Goal: Information Seeking & Learning: Learn about a topic

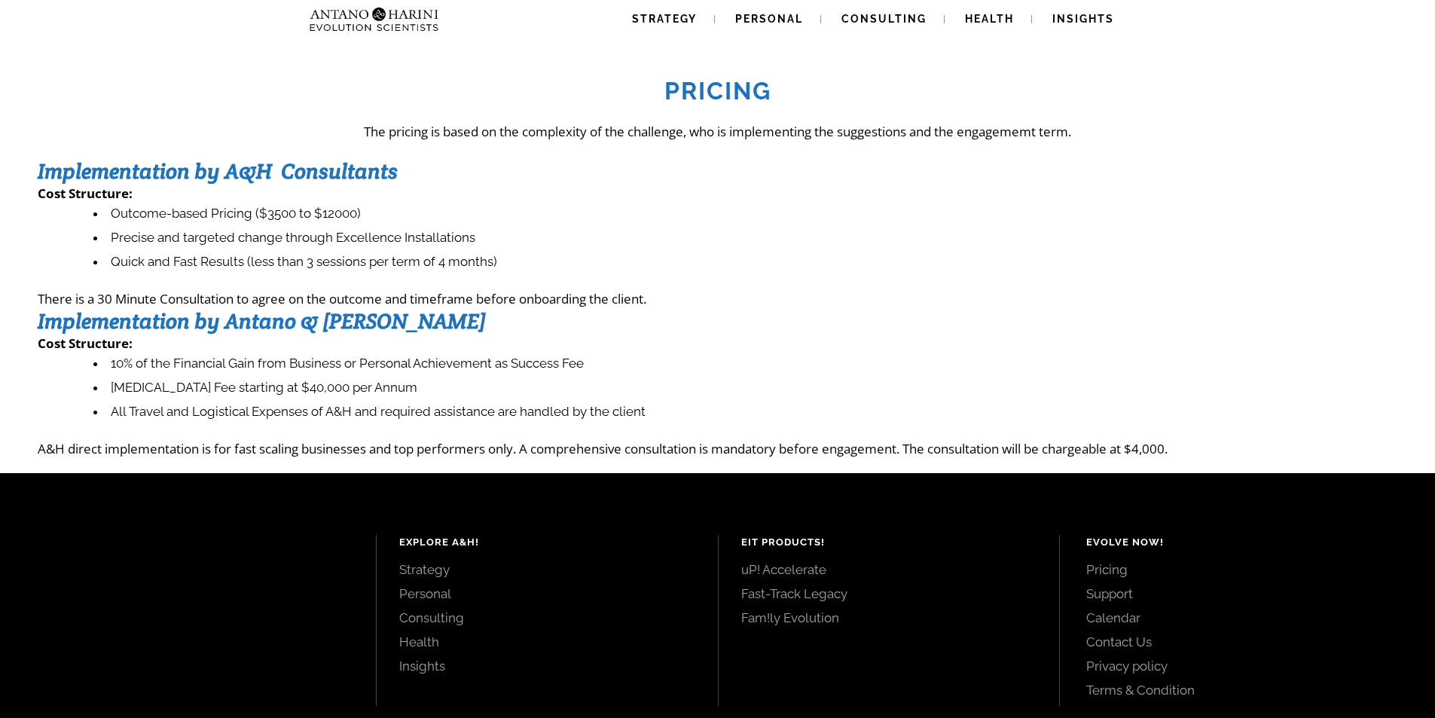
click at [526, 212] on li "Outcome-based Pricing ($3500 to $12000)" at bounding box center [745, 214] width 1304 height 24
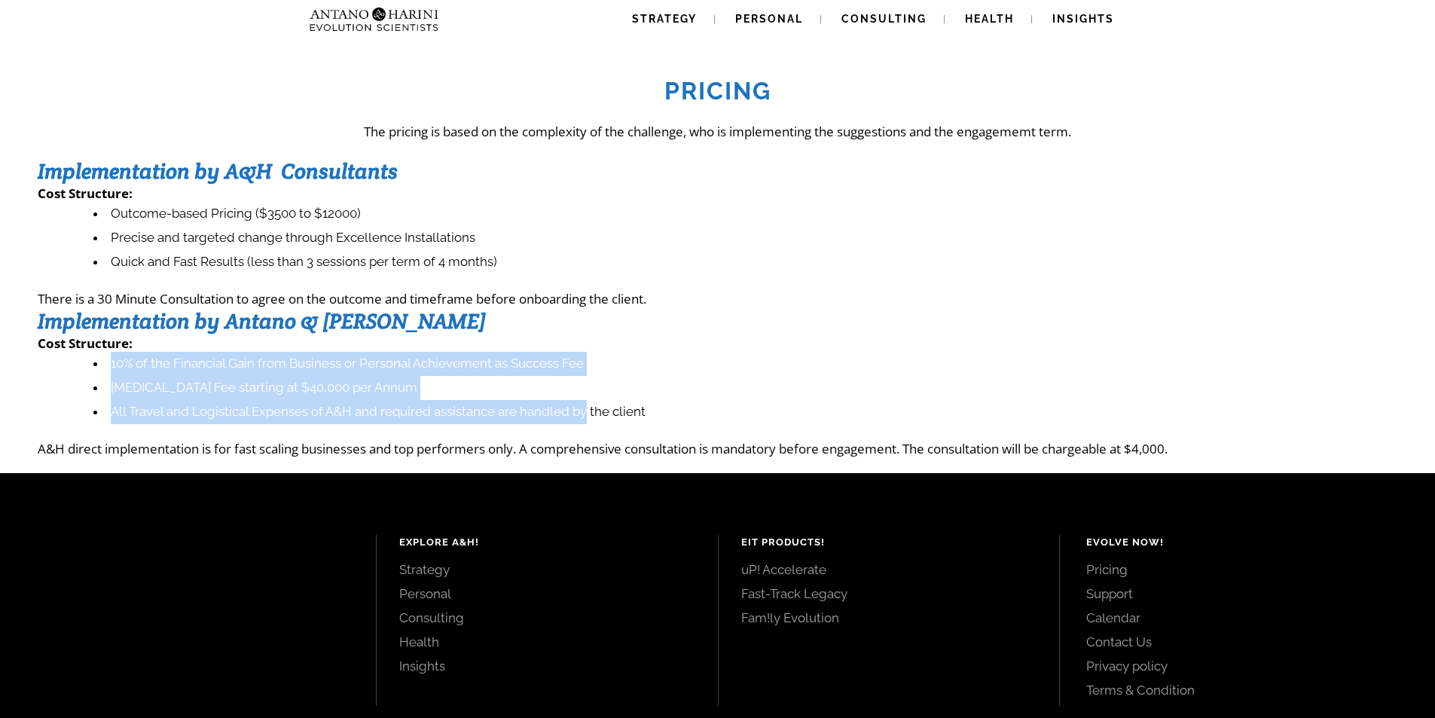
drag, startPoint x: 590, startPoint y: 411, endPoint x: 81, endPoint y: 369, distance: 510.2
click at [81, 369] on ul "10% of the Financial Gain from Business or Personal Achievement as Success Fee …" at bounding box center [725, 388] width 1345 height 72
click at [82, 385] on ul "10% of the Financial Gain from Business or Personal Achievement as Success Fee …" at bounding box center [725, 388] width 1345 height 72
drag, startPoint x: 110, startPoint y: 359, endPoint x: 591, endPoint y: 401, distance: 482.4
click at [591, 401] on ul "10% of the Financial Gain from Business or Personal Achievement as Success Fee …" at bounding box center [725, 388] width 1345 height 72
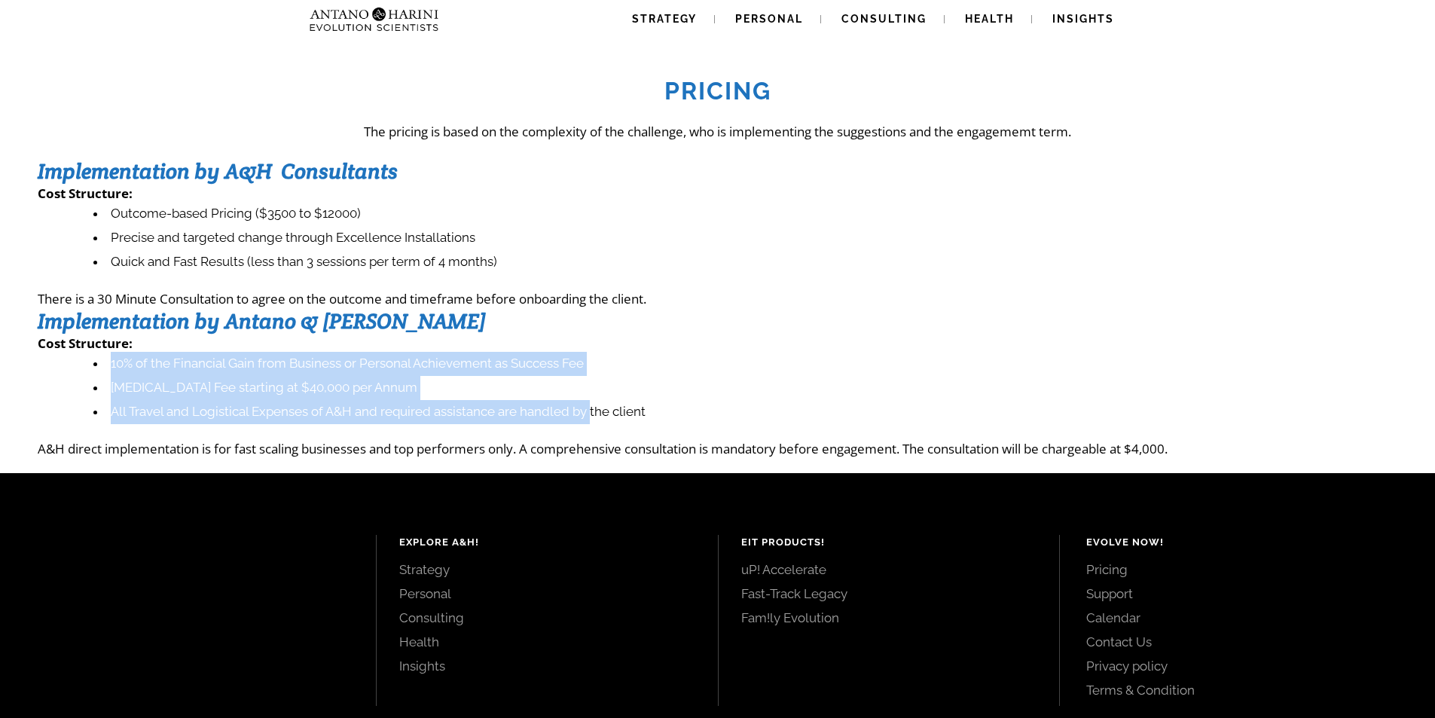
click at [692, 374] on li "10% of the Financial Gain from Business or Personal Achievement as Success Fee" at bounding box center [745, 364] width 1304 height 24
drag, startPoint x: 111, startPoint y: 360, endPoint x: 592, endPoint y: 413, distance: 483.5
click at [592, 413] on ul "10% of the Financial Gain from Business or Personal Achievement as Success Fee …" at bounding box center [725, 388] width 1345 height 72
click at [87, 373] on ul "10% of the Financial Gain from Business or Personal Achievement as Success Fee …" at bounding box center [725, 388] width 1345 height 72
drag, startPoint x: 107, startPoint y: 359, endPoint x: 593, endPoint y: 414, distance: 489.0
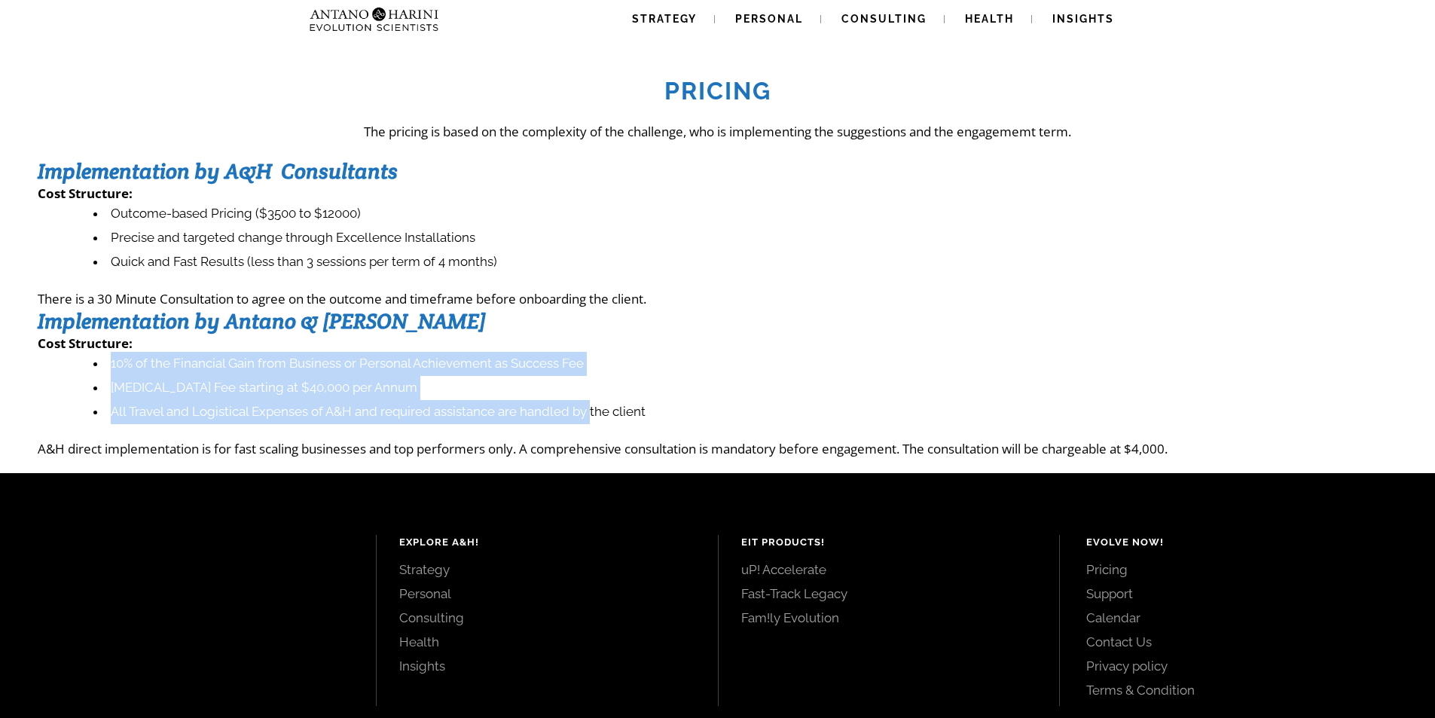
click at [593, 414] on ul "10% of the Financial Gain from Business or Personal Achievement as Success Fee …" at bounding box center [725, 388] width 1345 height 72
click at [638, 390] on li "[MEDICAL_DATA] Fee starting at $40,000 per Annum" at bounding box center [745, 388] width 1304 height 24
drag, startPoint x: 592, startPoint y: 412, endPoint x: 108, endPoint y: 363, distance: 486.9
click at [108, 363] on ul "10% of the Financial Gain from Business or Personal Achievement as Success Fee …" at bounding box center [725, 388] width 1345 height 72
copy ul "10% of the Financial Gain from Business or Personal Achievement as Success Fee …"
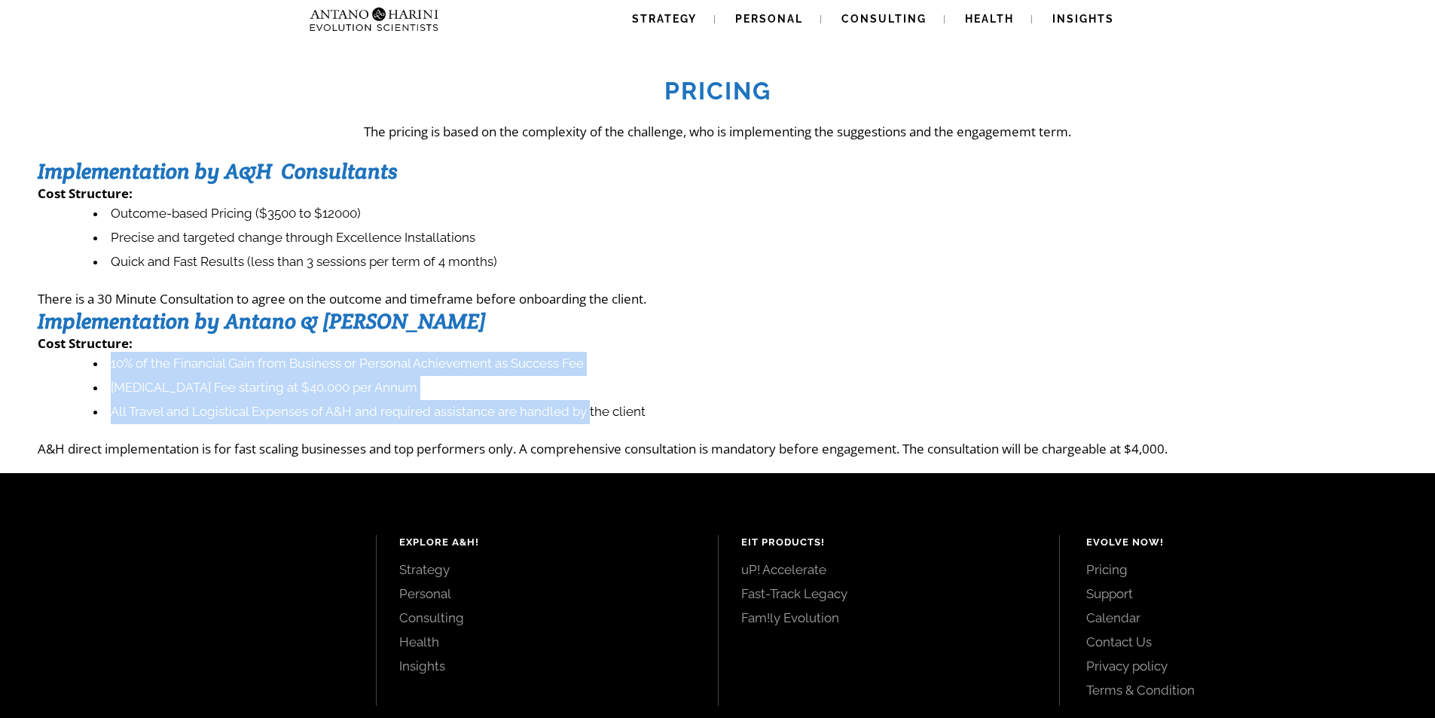
click at [732, 402] on li "All Travel and Logistical Expenses of A&H and required assistance are handled b…" at bounding box center [745, 412] width 1304 height 24
drag, startPoint x: 591, startPoint y: 411, endPoint x: 100, endPoint y: 359, distance: 493.2
click at [100, 359] on ul "10% of the Financial Gain from Business or Personal Achievement as Success Fee …" at bounding box center [725, 388] width 1345 height 72
copy ul "10% of the Financial Gain from Business or Personal Achievement as Success Fee …"
click at [585, 411] on li "All Travel and Logistical Expenses of A&H and required assistance are handled b…" at bounding box center [745, 412] width 1304 height 24
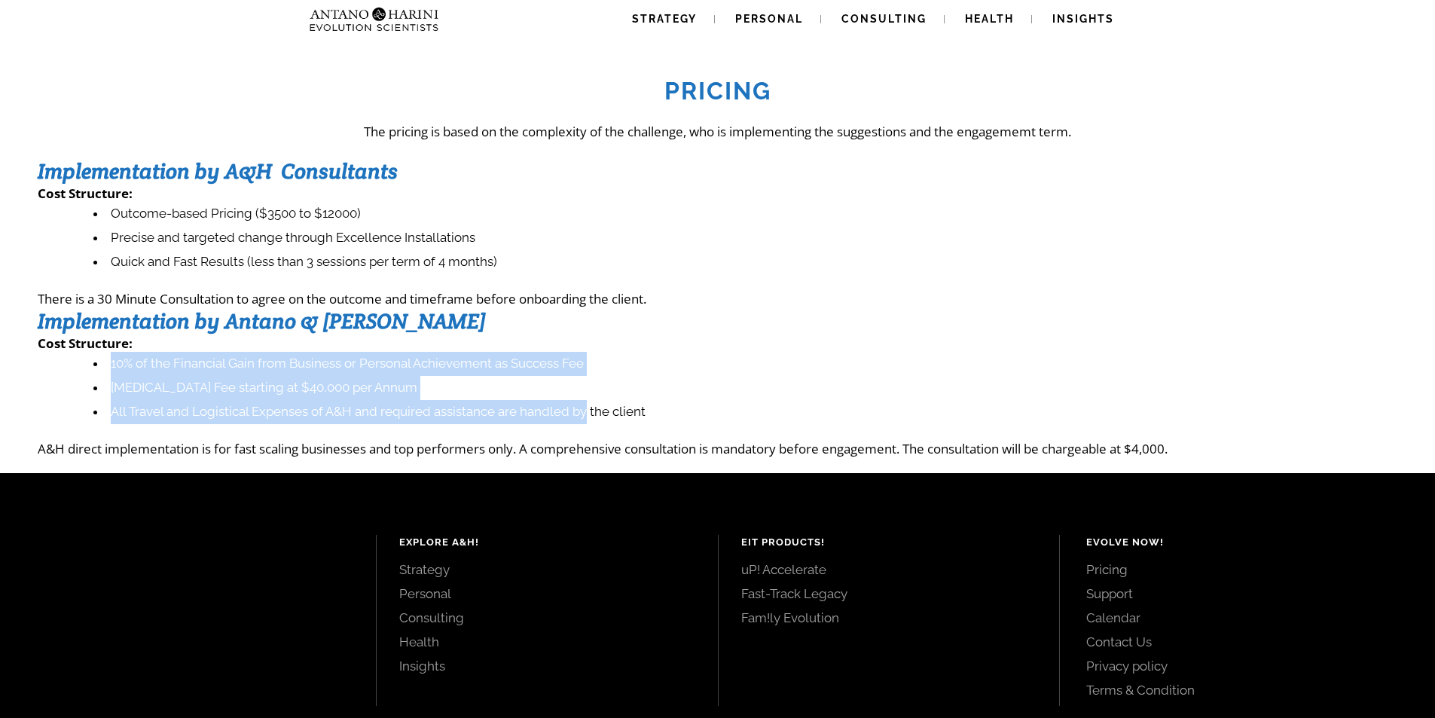
drag, startPoint x: 590, startPoint y: 412, endPoint x: 64, endPoint y: 353, distance: 529.1
click at [64, 353] on ul "10% of the Financial Gain from Business or Personal Achievement as Success Fee …" at bounding box center [725, 388] width 1345 height 72
click at [646, 381] on li "[MEDICAL_DATA] Fee starting at $40,000 per Annum" at bounding box center [745, 388] width 1304 height 24
drag, startPoint x: 591, startPoint y: 412, endPoint x: 53, endPoint y: 365, distance: 540.0
click at [53, 365] on ul "10% of the Financial Gain from Business or Personal Achievement as Success Fee …" at bounding box center [725, 388] width 1345 height 72
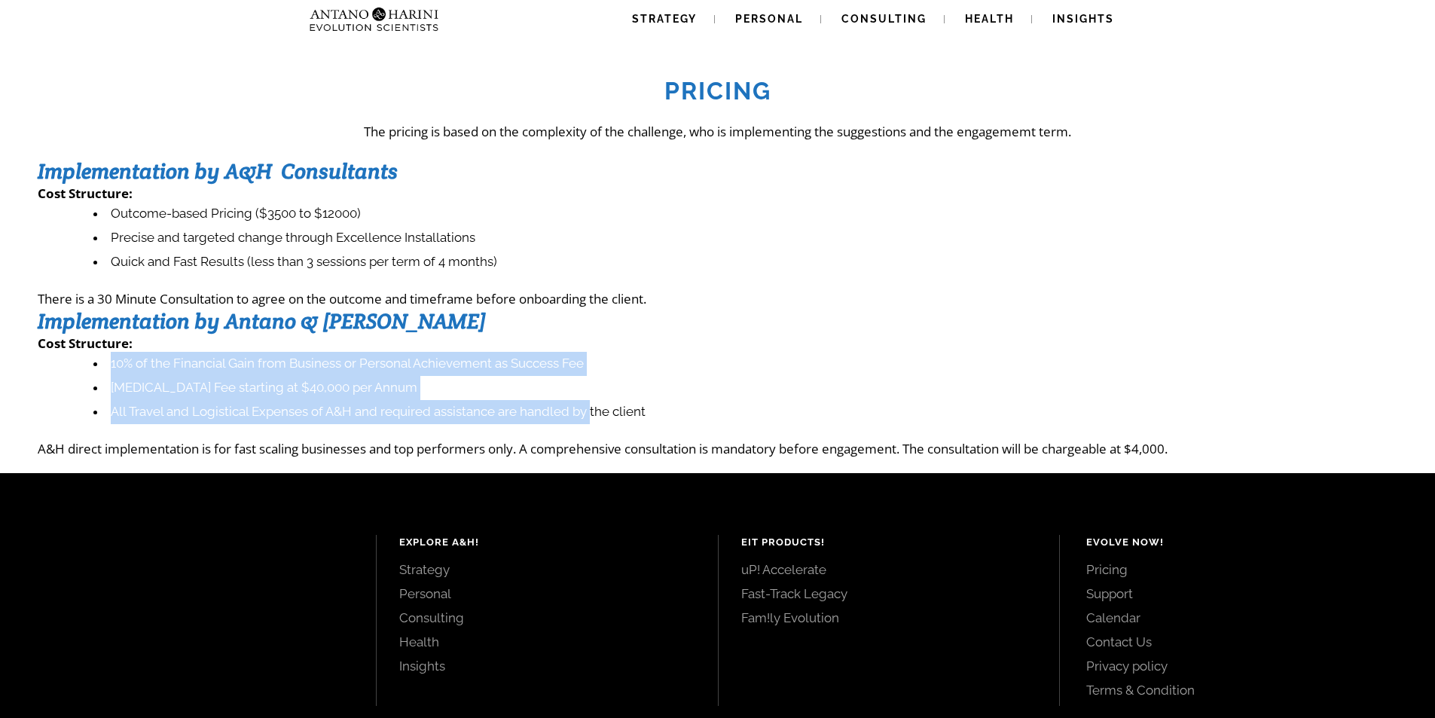
click at [53, 365] on ul "10% of the Financial Gain from Business or Personal Achievement as Success Fee …" at bounding box center [725, 388] width 1345 height 72
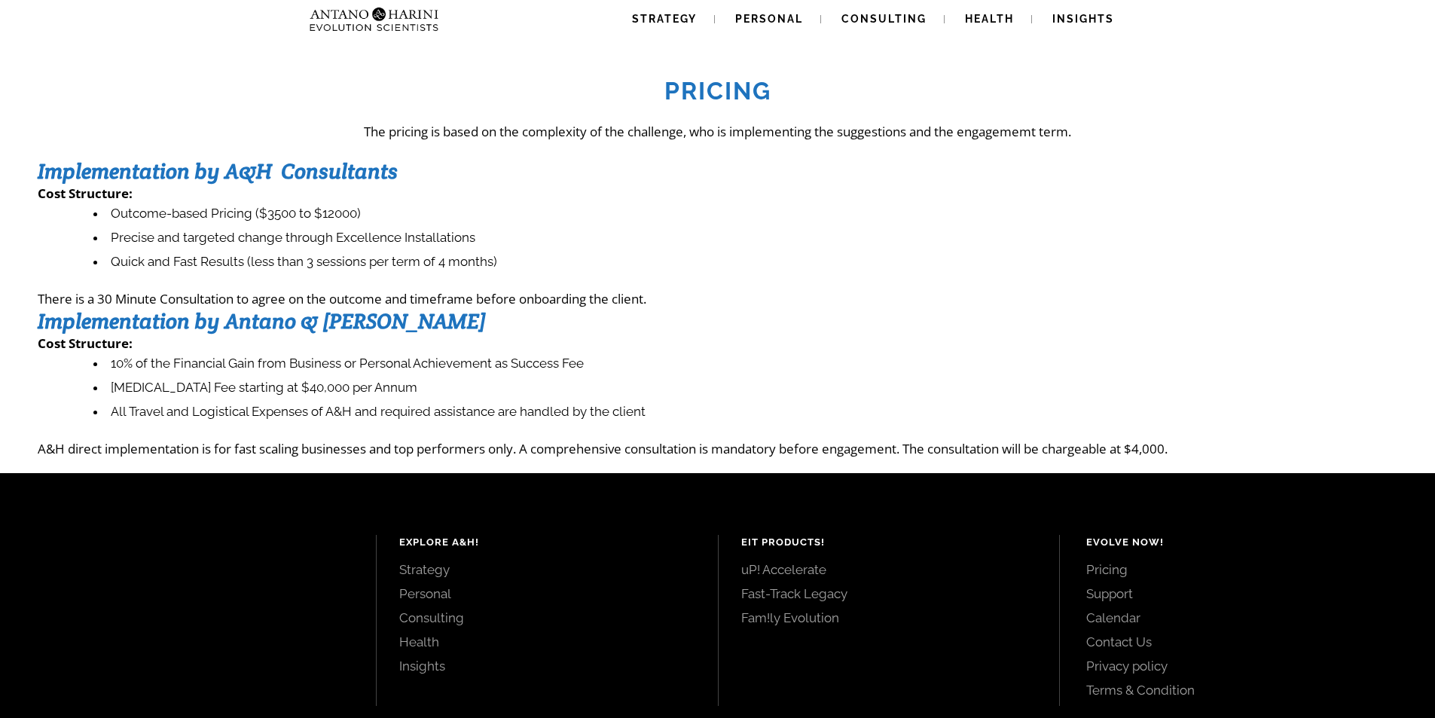
click at [62, 247] on ul "Outcome-based Pricing ($3500 to $12000) Precise and targeted change through Exc…" at bounding box center [725, 238] width 1345 height 72
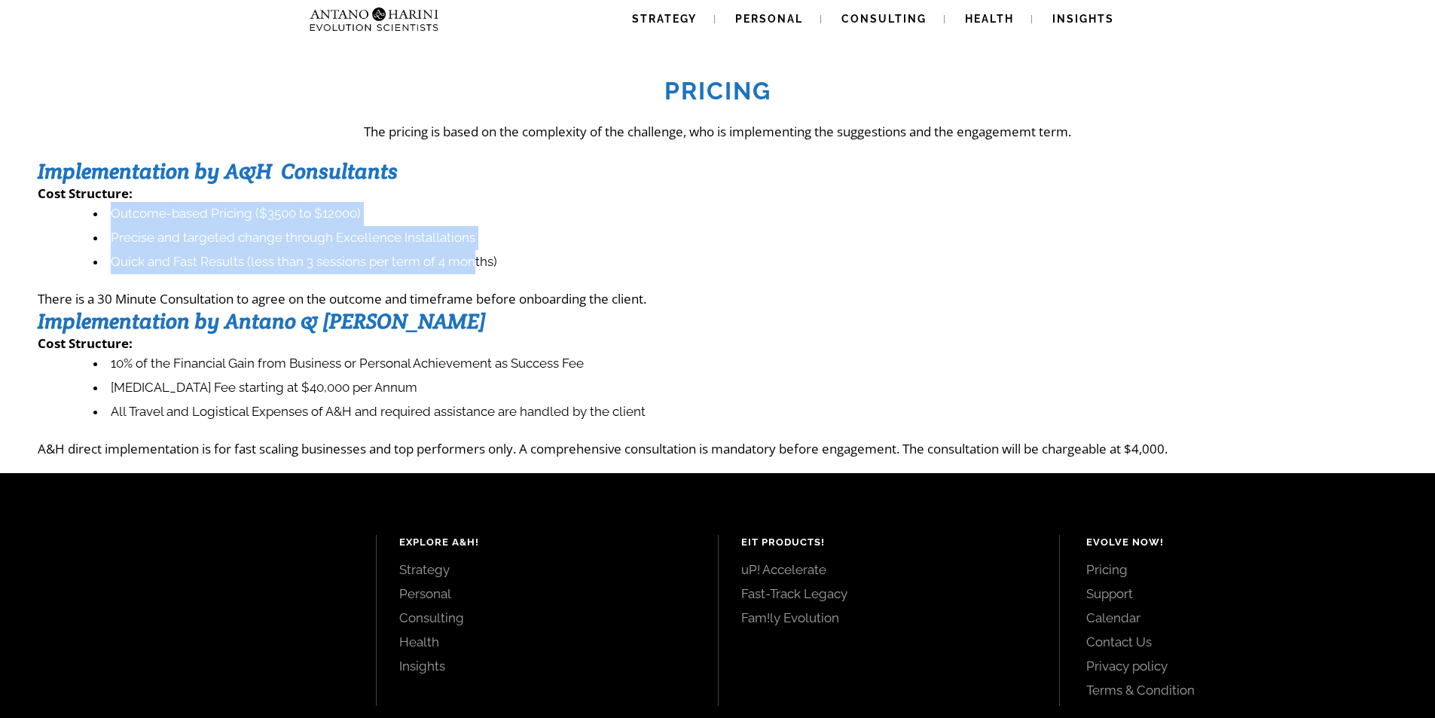
drag, startPoint x: 111, startPoint y: 212, endPoint x: 477, endPoint y: 258, distance: 368.9
click at [477, 258] on ul "Outcome-based Pricing ($3500 to $12000) Precise and targeted change through Exc…" at bounding box center [725, 238] width 1345 height 72
copy ul "Outcome-based Pricing ($3500 to $12000) Precise and targeted change through Exc…"
click at [590, 230] on li "Precise and targeted change through Excellence Installations" at bounding box center [745, 238] width 1304 height 24
drag, startPoint x: 478, startPoint y: 263, endPoint x: 90, endPoint y: 207, distance: 391.2
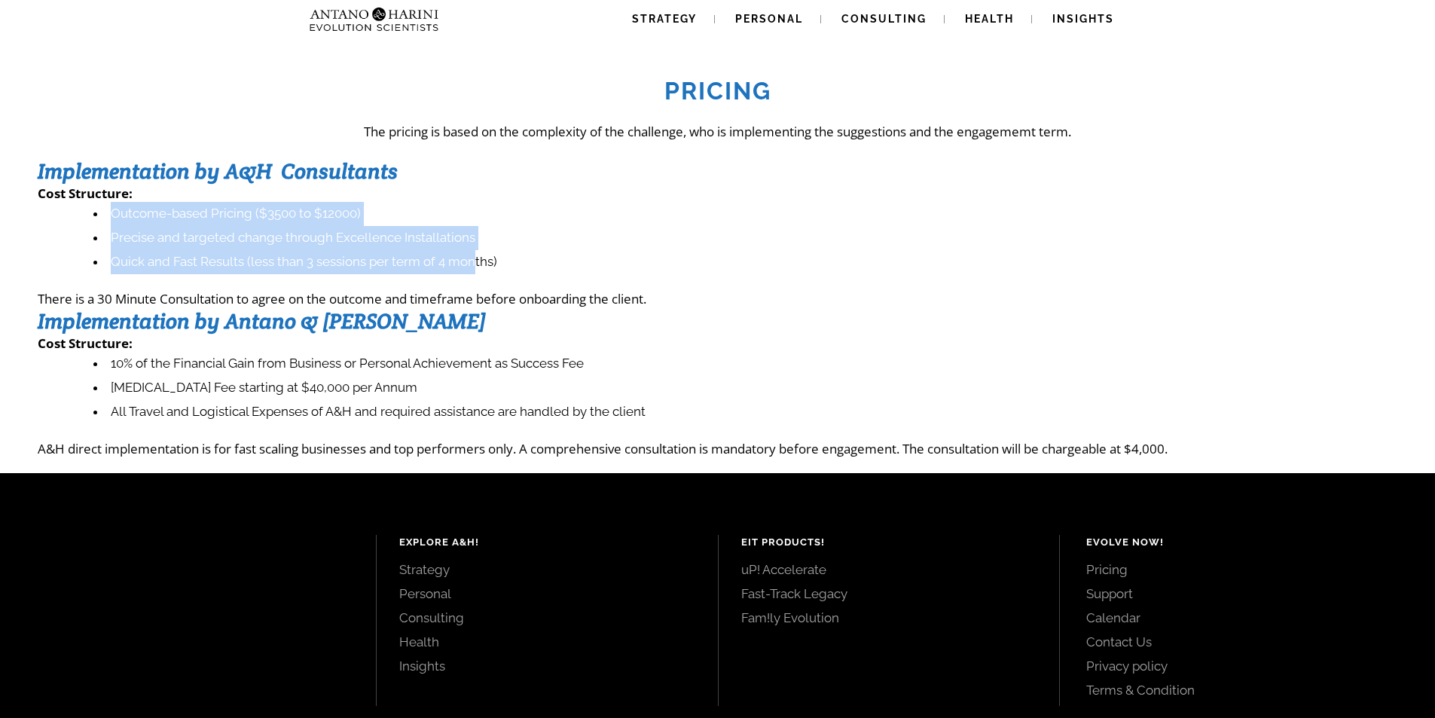
click at [90, 207] on ul "Outcome-based Pricing ($3500 to $12000) Precise and targeted change through Exc…" at bounding box center [725, 238] width 1345 height 72
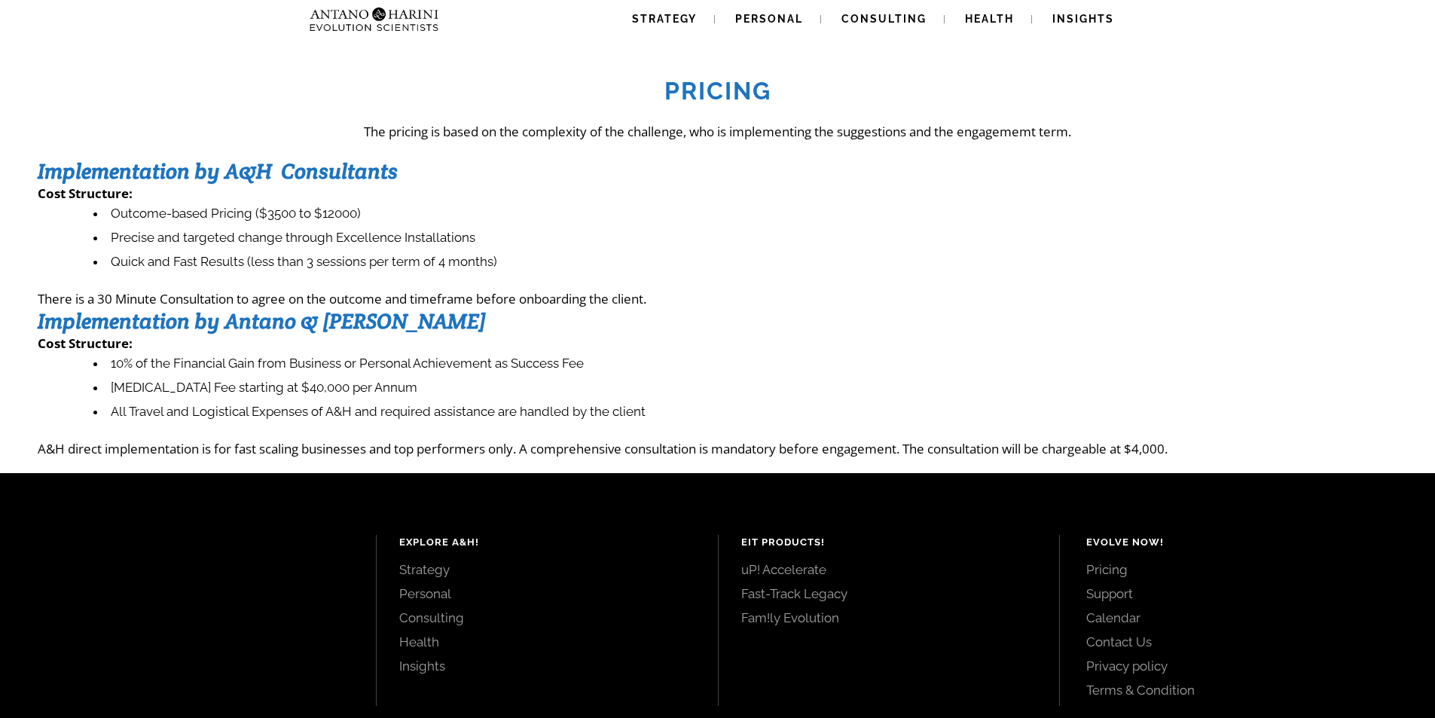
click at [32, 168] on div "Pricing The pricing is based on the complexity of the challenge, who is impleme…" at bounding box center [717, 258] width 1435 height 399
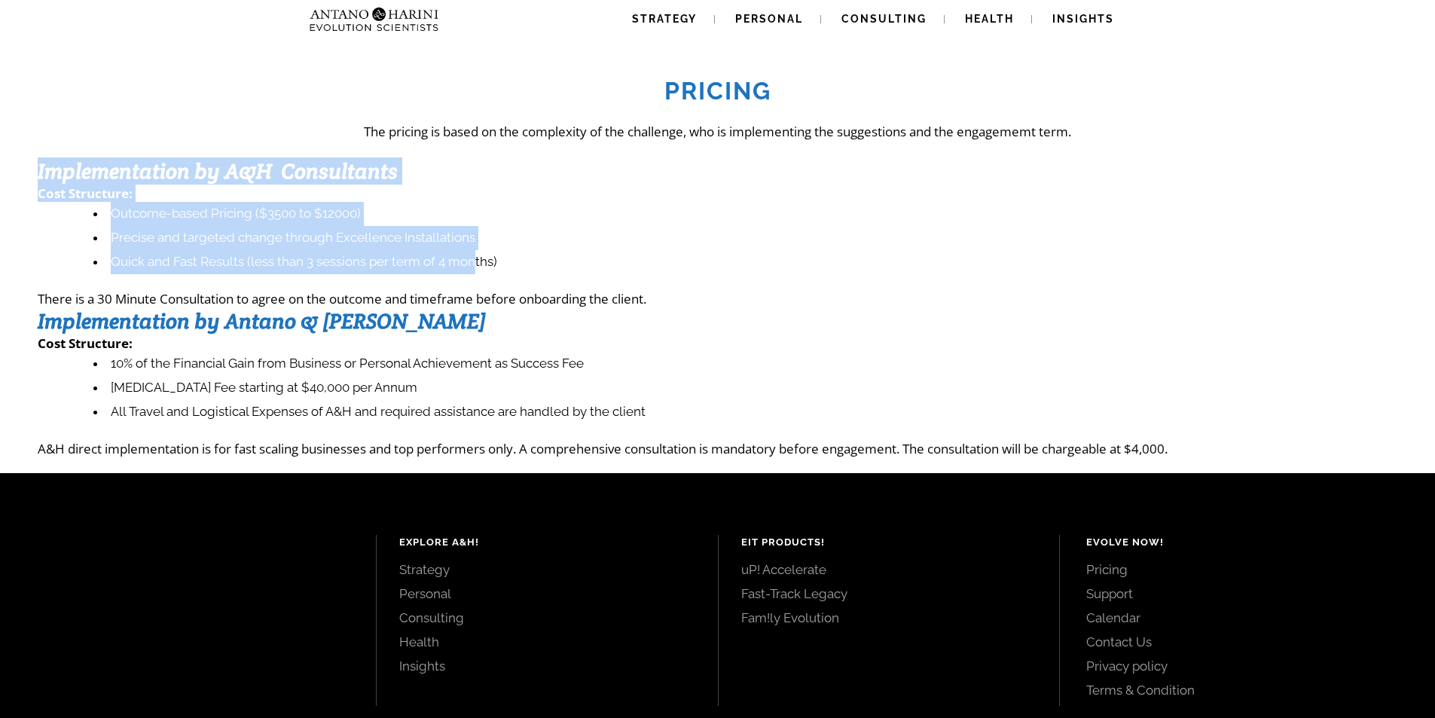
drag, startPoint x: 41, startPoint y: 170, endPoint x: 475, endPoint y: 263, distance: 444.6
click at [475, 263] on div "Pricing The pricing is based on the complexity of the challenge, who is impleme…" at bounding box center [718, 259] width 1360 height 398
